Goal: Contribute content: Add original content to the website for others to see

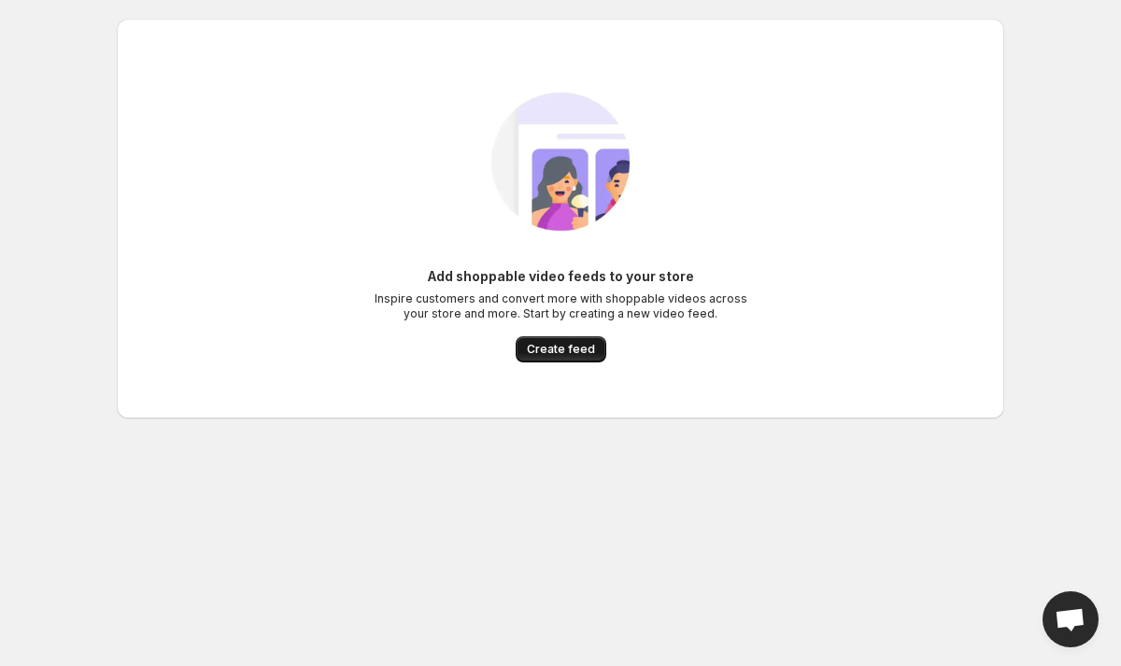
click at [573, 345] on span "Create feed" at bounding box center [561, 349] width 68 height 15
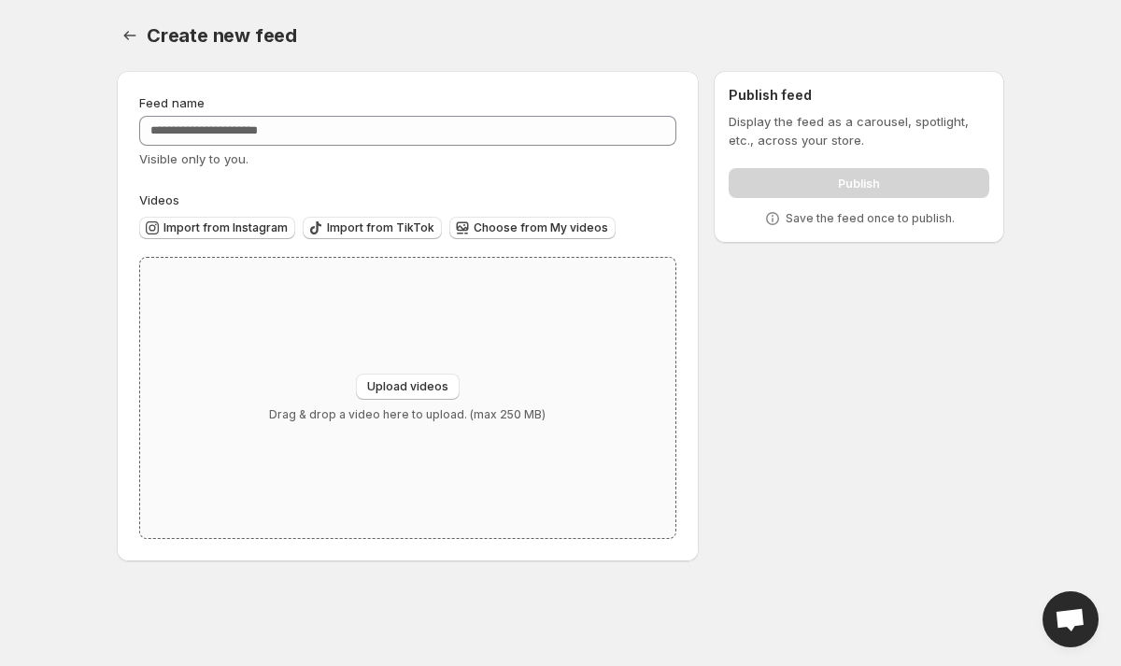
click at [402, 317] on div "Upload videos Drag & drop a video here to upload. (max 250 MB)" at bounding box center [407, 398] width 535 height 280
type input "**********"
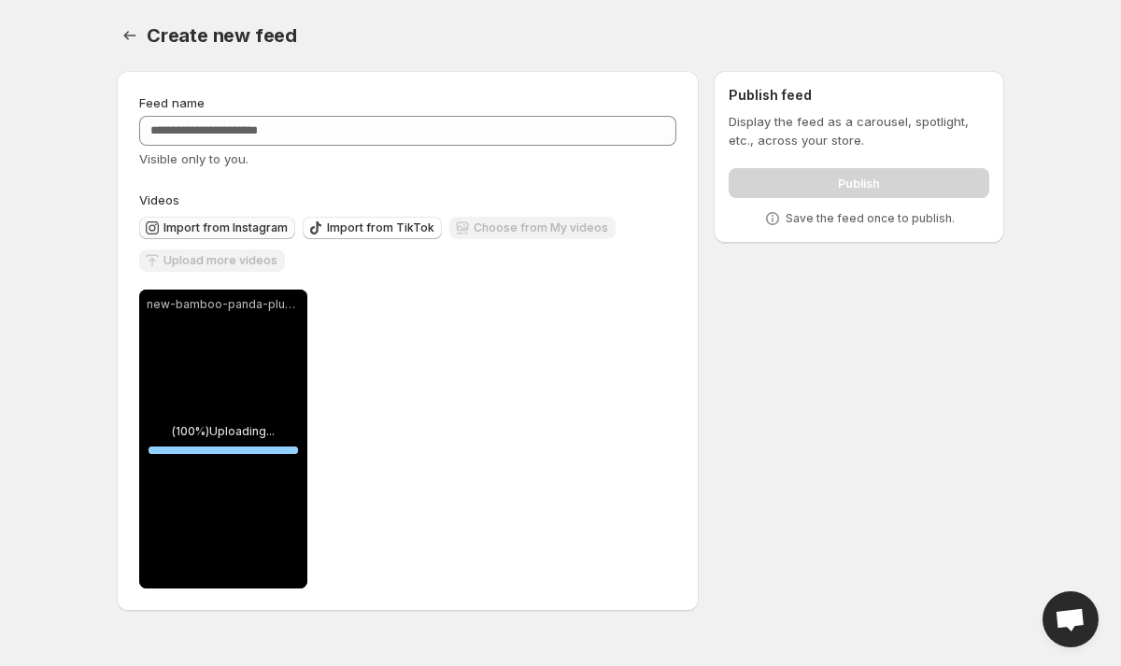
click at [221, 223] on span "Import from Instagram" at bounding box center [226, 228] width 124 height 15
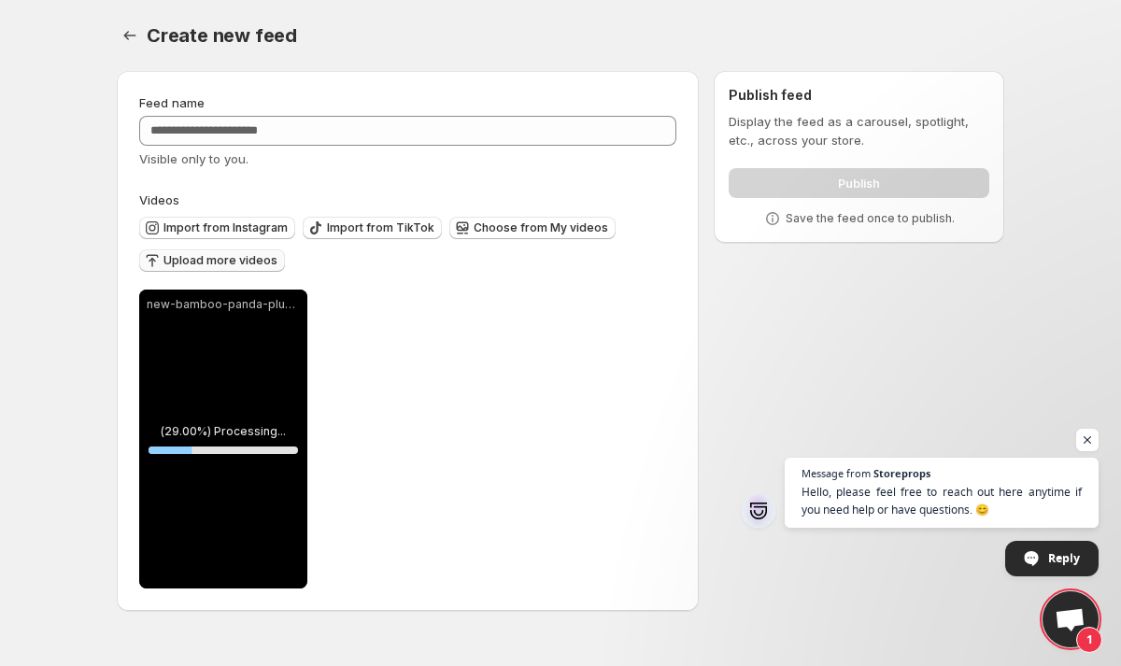
click at [215, 260] on span "Upload more videos" at bounding box center [221, 260] width 114 height 15
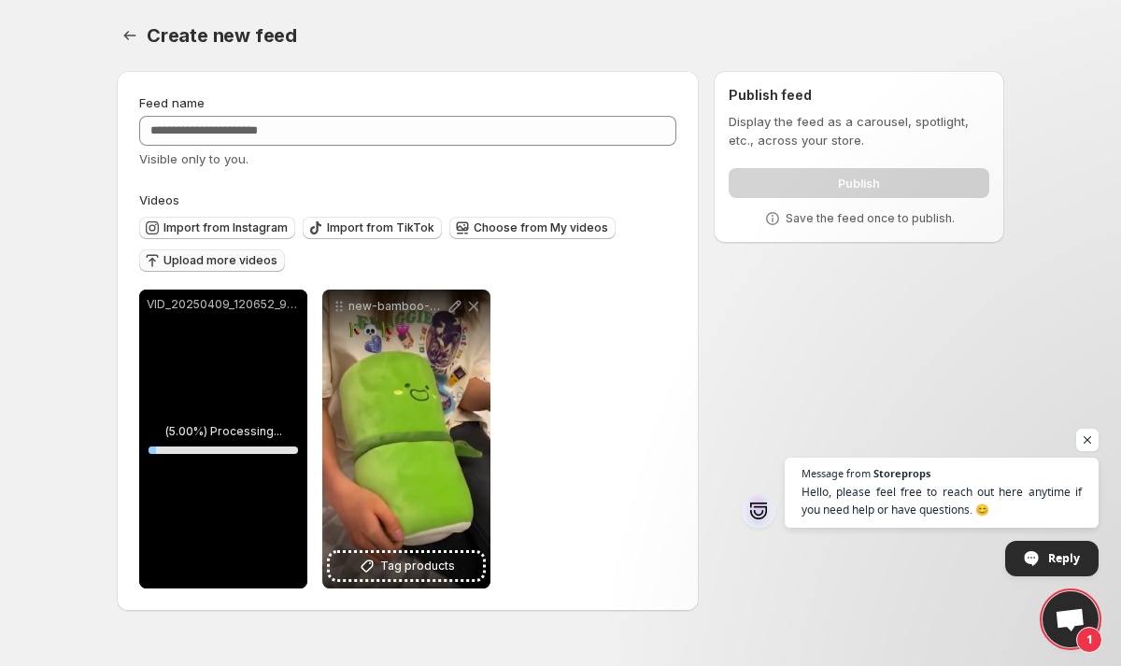
click at [230, 264] on span "Upload more videos" at bounding box center [221, 260] width 114 height 15
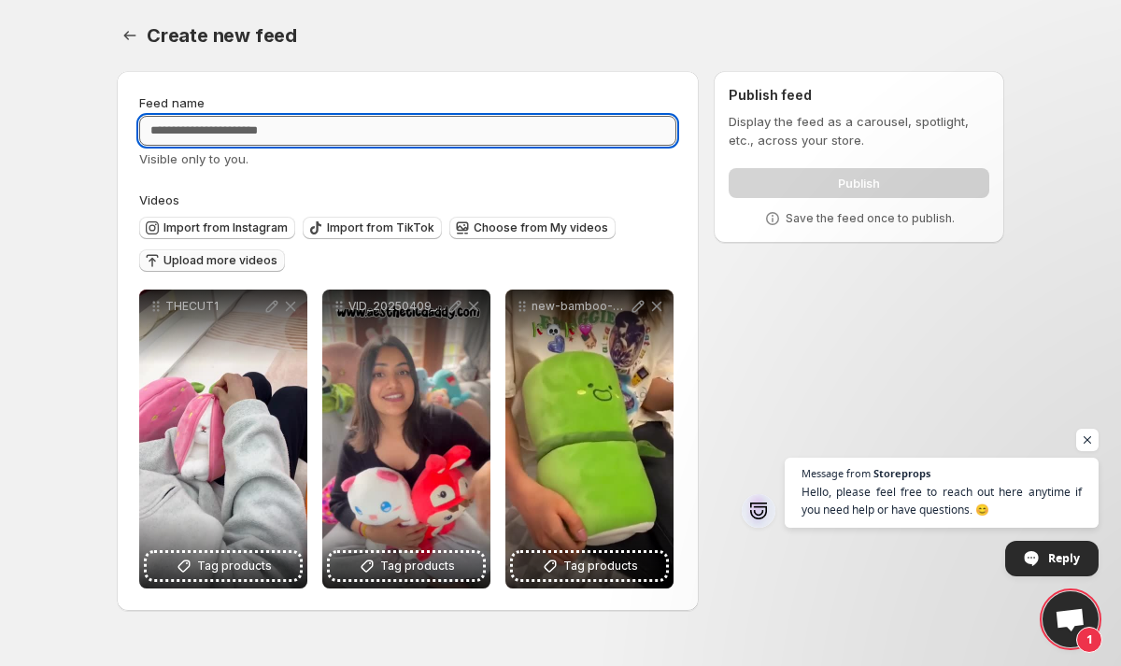
click at [385, 128] on input "Feed name" at bounding box center [407, 131] width 537 height 30
type input "**********"
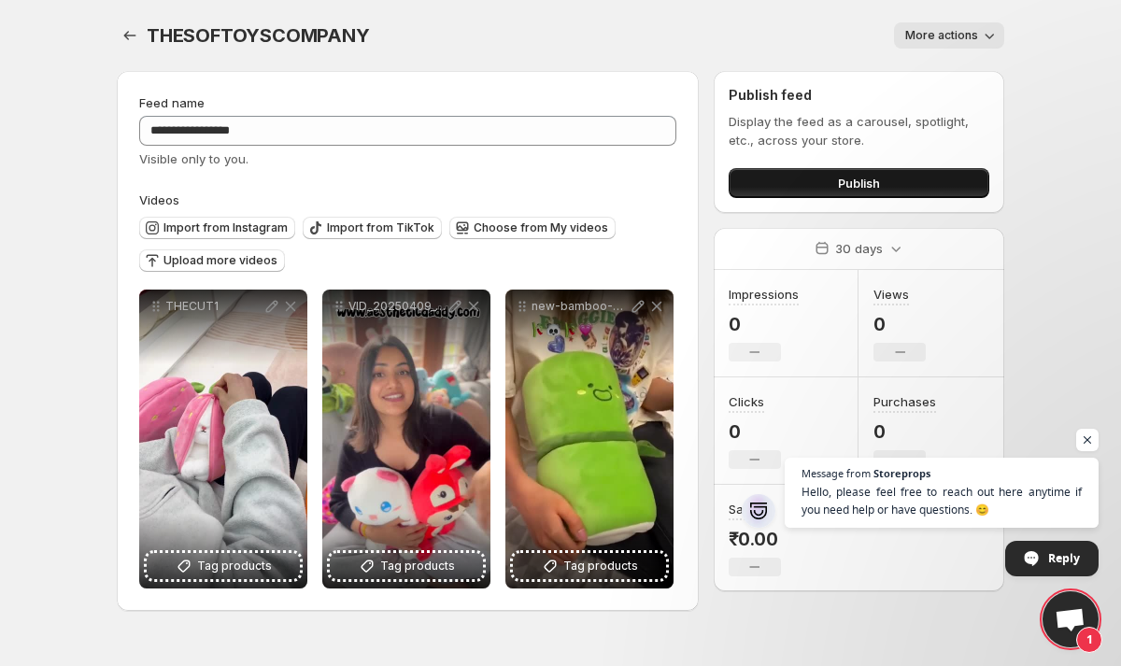
click at [802, 175] on button "Publish" at bounding box center [859, 183] width 261 height 30
click at [852, 178] on span "Publish" at bounding box center [859, 183] width 42 height 19
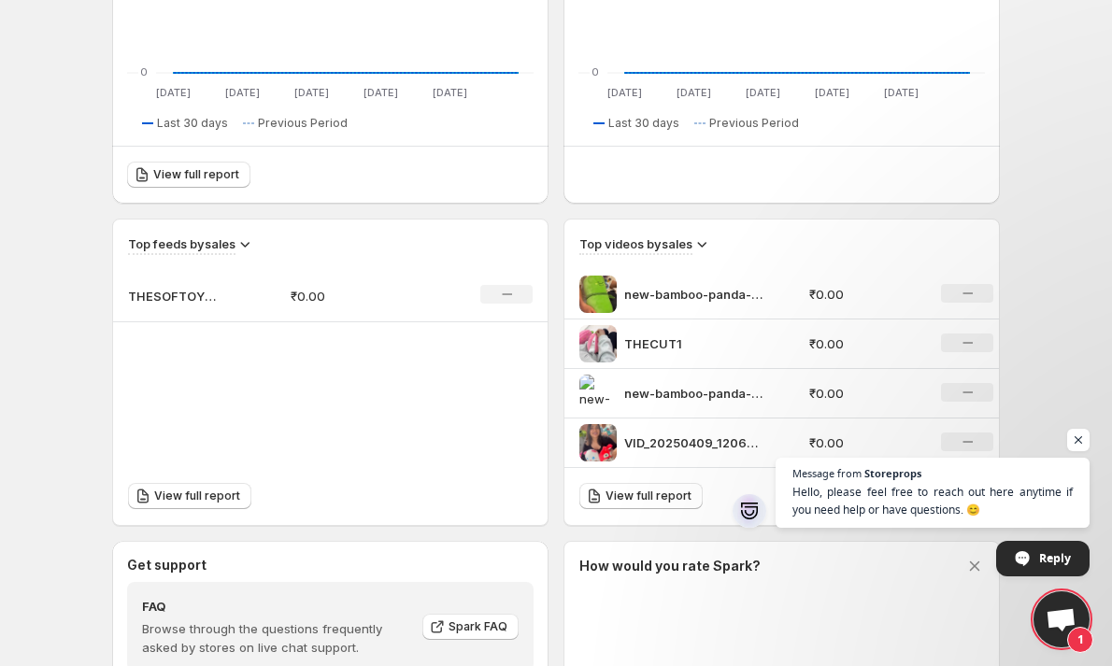
scroll to position [627, 0]
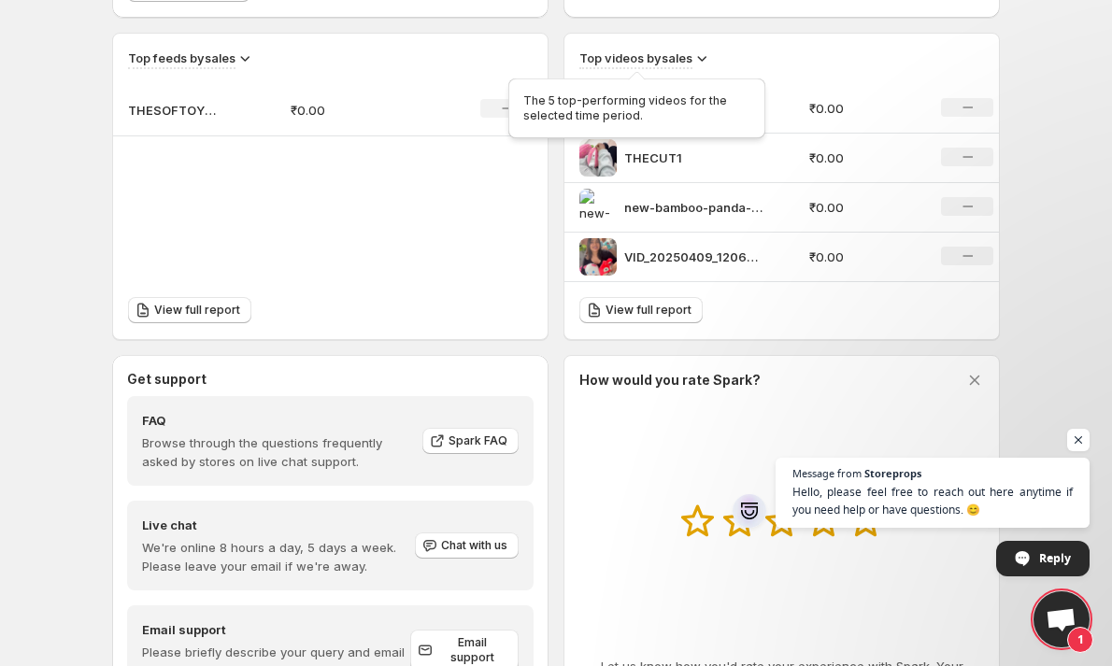
click at [688, 59] on h3 "Top videos by sales" at bounding box center [635, 58] width 113 height 19
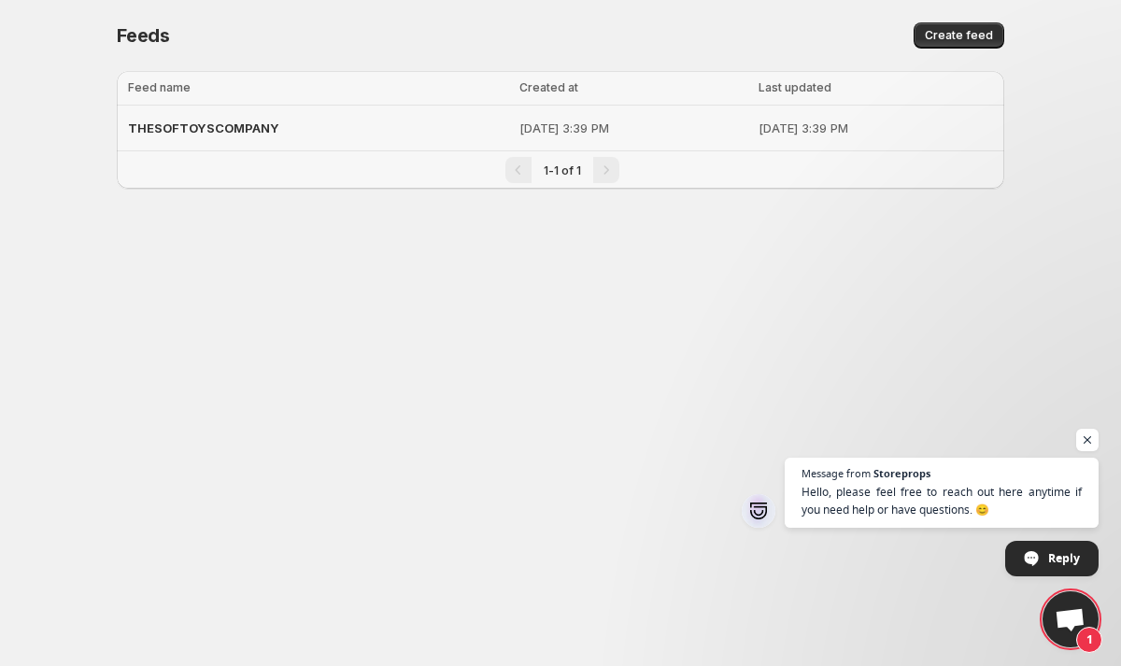
click at [698, 119] on p "Sep 14, 2025, 3:39 PM" at bounding box center [633, 128] width 227 height 19
